Goal: Obtain resource: Download file/media

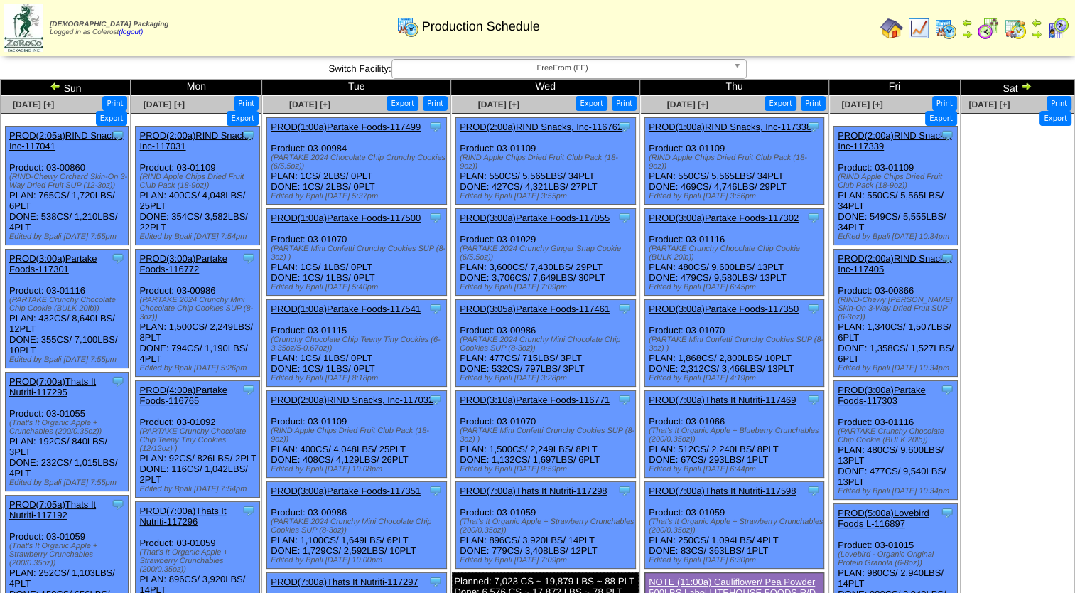
click at [458, 67] on span "FreeFrom (FF)" at bounding box center [563, 68] width 330 height 17
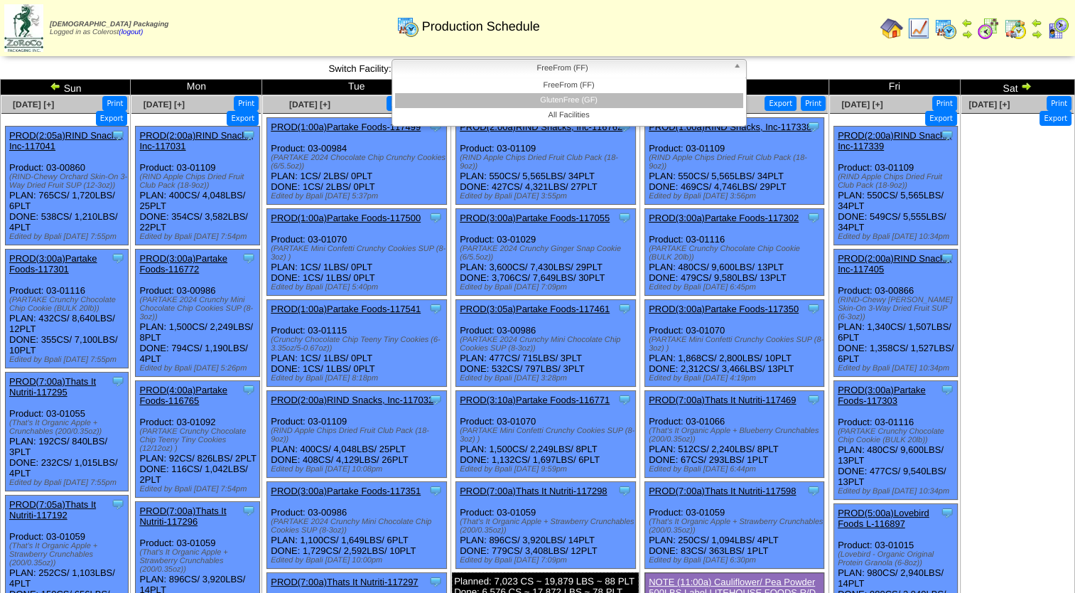
drag, startPoint x: 494, startPoint y: 95, endPoint x: 511, endPoint y: 104, distance: 19.1
click at [495, 95] on li "GlutenFree (GF)" at bounding box center [569, 100] width 348 height 15
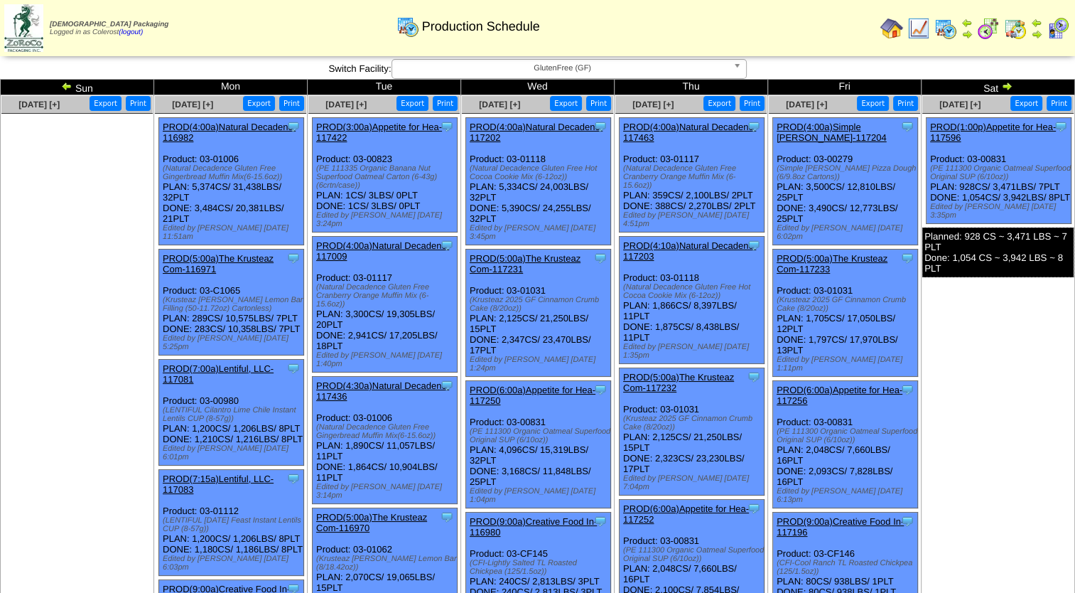
click at [719, 105] on button "Export" at bounding box center [720, 103] width 32 height 15
click at [869, 101] on button "Export" at bounding box center [873, 103] width 32 height 15
click at [1027, 106] on button "Export" at bounding box center [1027, 103] width 32 height 15
click at [114, 215] on ul at bounding box center [76, 220] width 151 height 213
